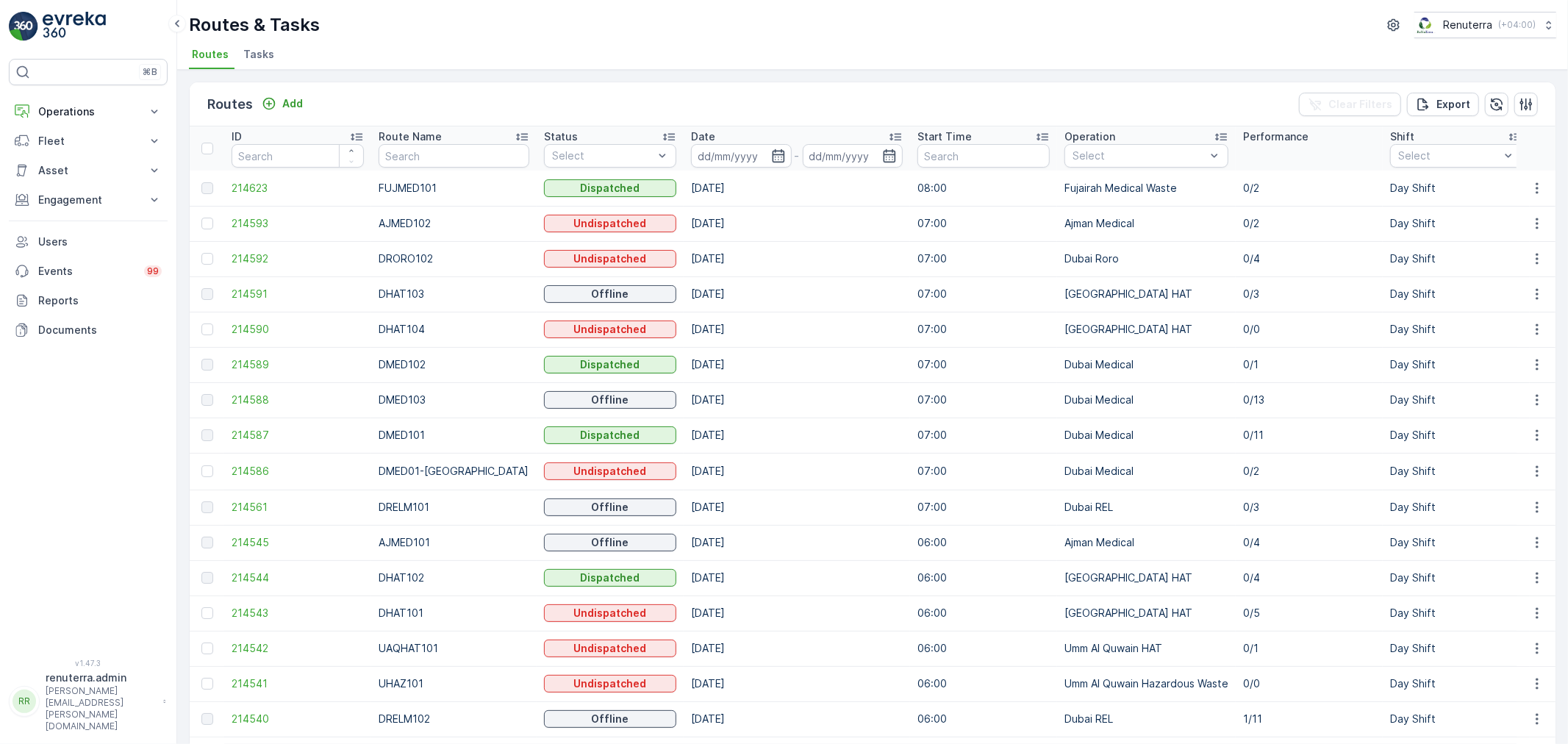
click at [451, 84] on div "Routes Add Clear Filters Export" at bounding box center [872, 104] width 1366 height 44
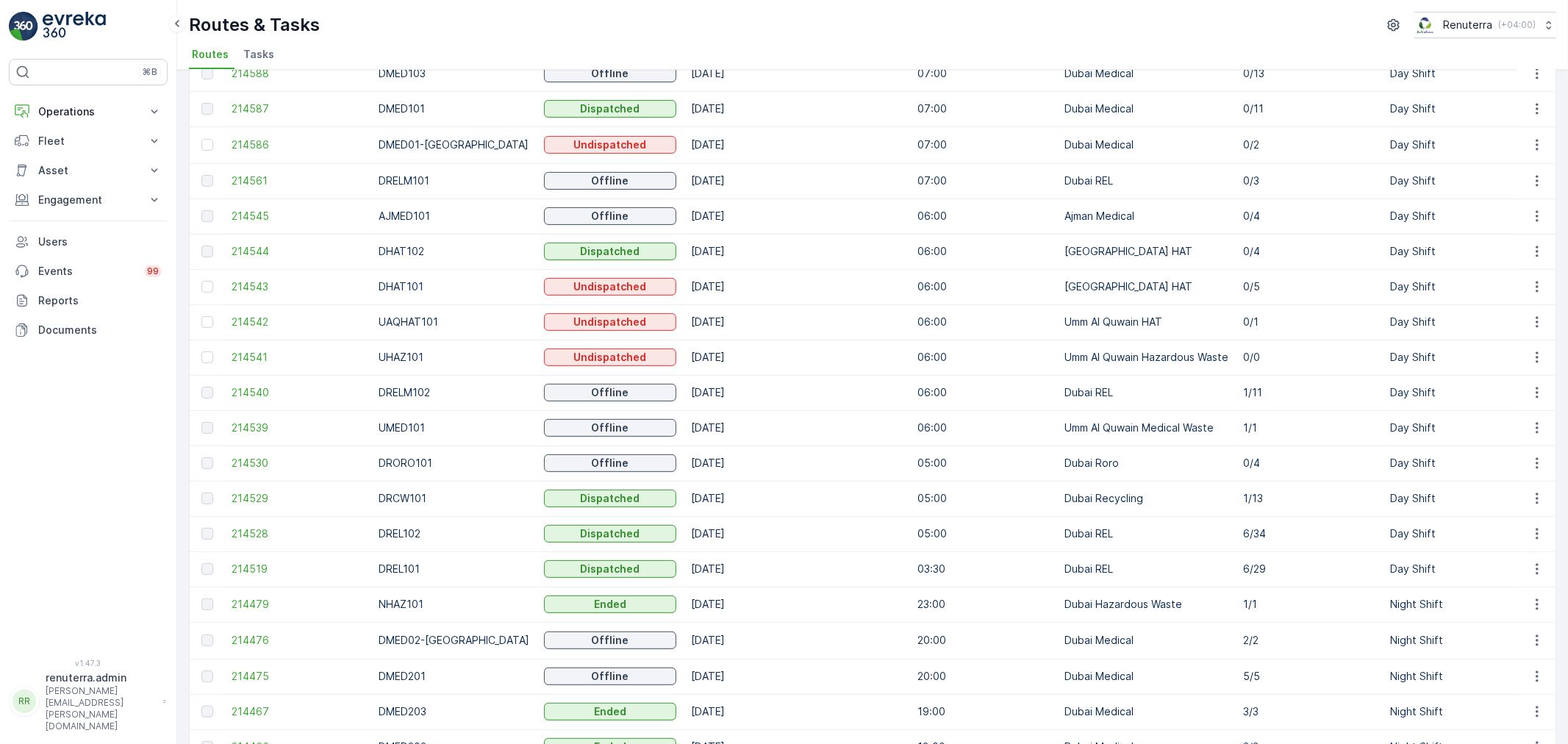
scroll to position [408, 0]
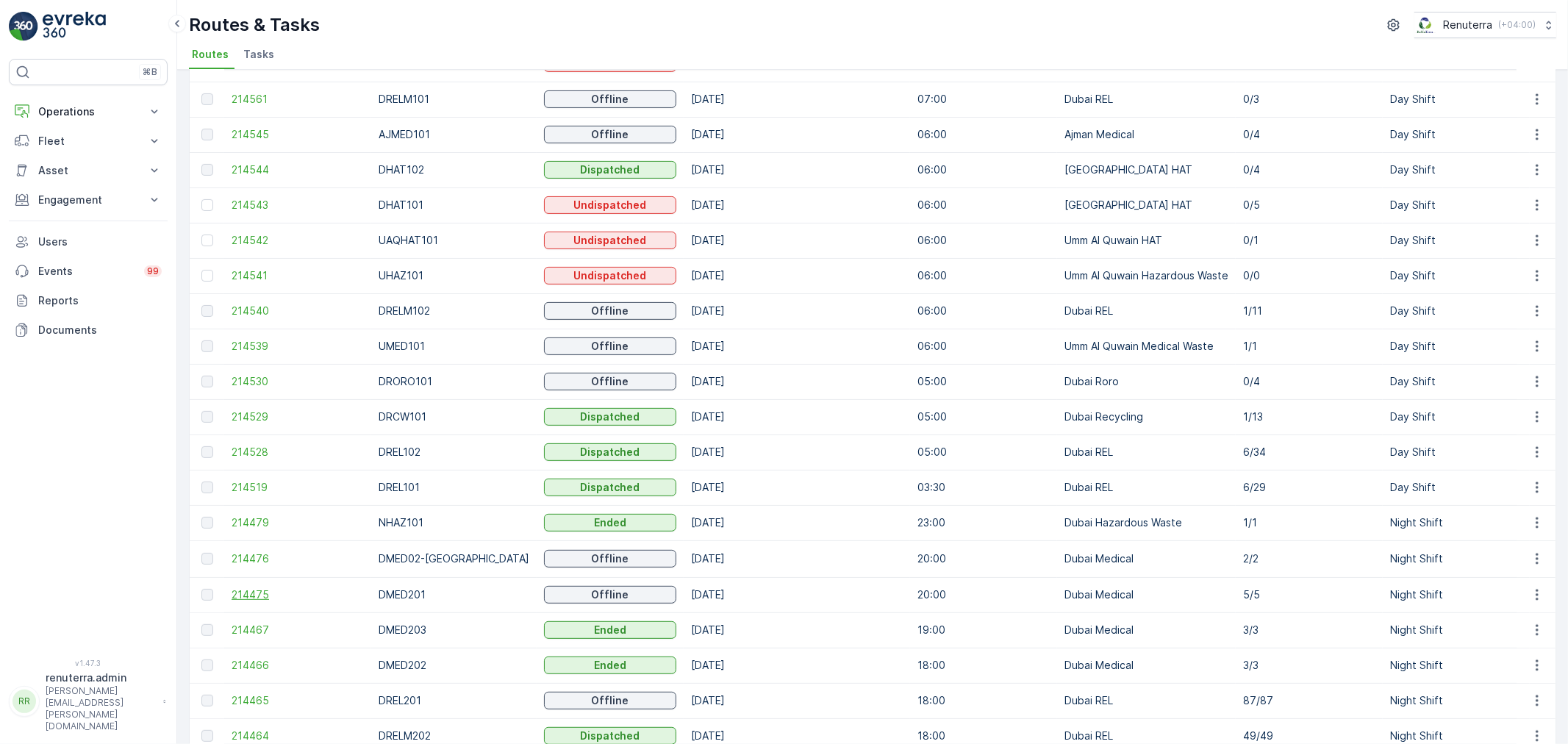
click at [259, 594] on span "214475" at bounding box center [297, 594] width 133 height 15
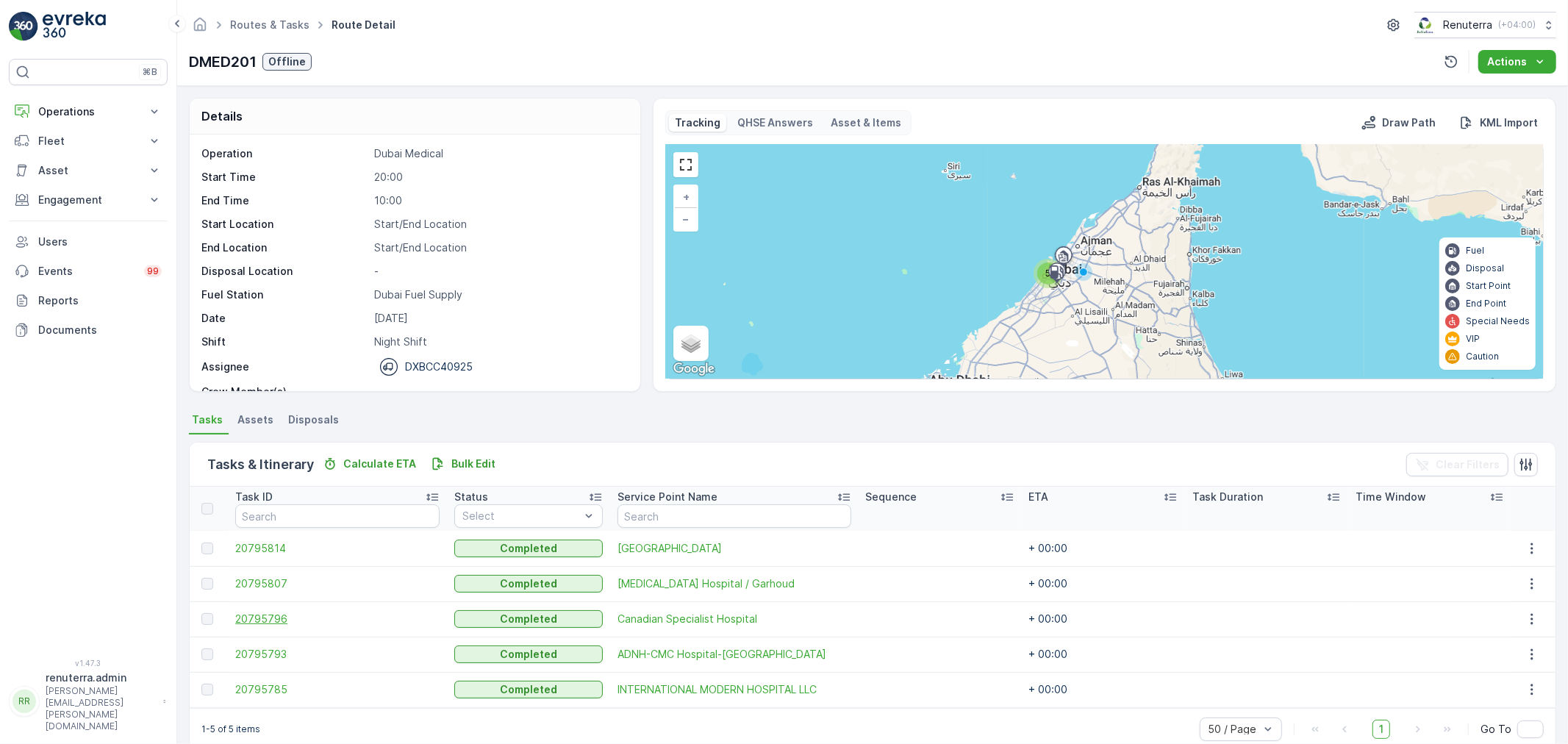
click at [281, 615] on span "20795796" at bounding box center [337, 619] width 205 height 15
